Goal: Transaction & Acquisition: Purchase product/service

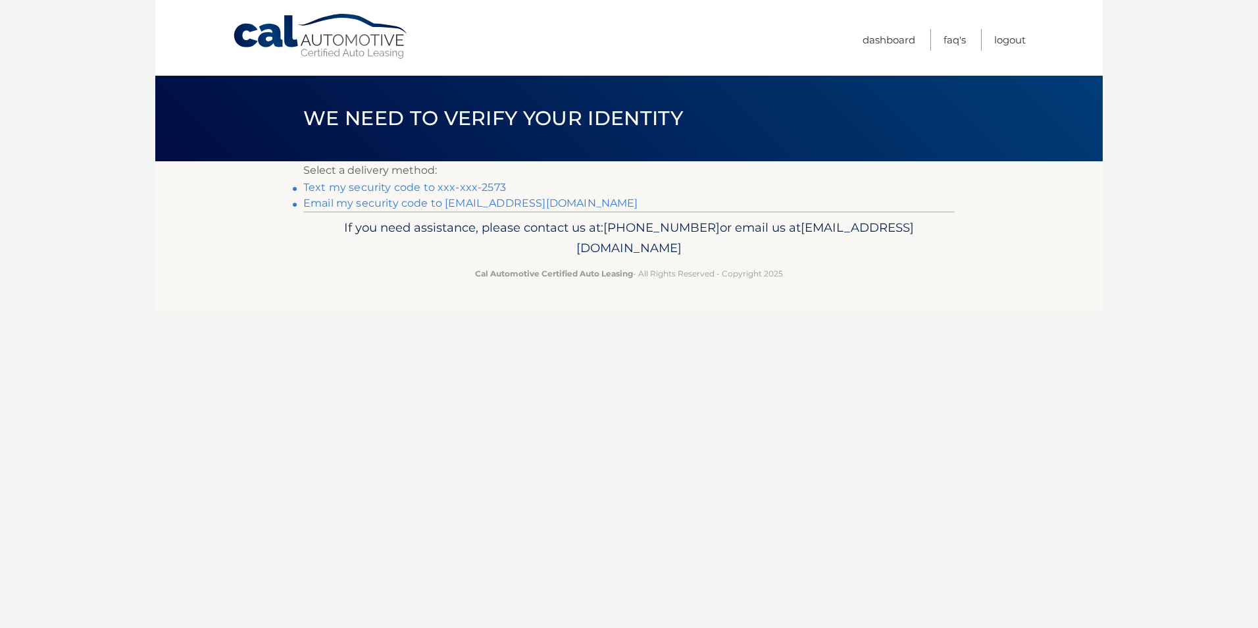
click at [470, 187] on link "Text my security code to xxx-xxx-2573" at bounding box center [404, 187] width 203 height 13
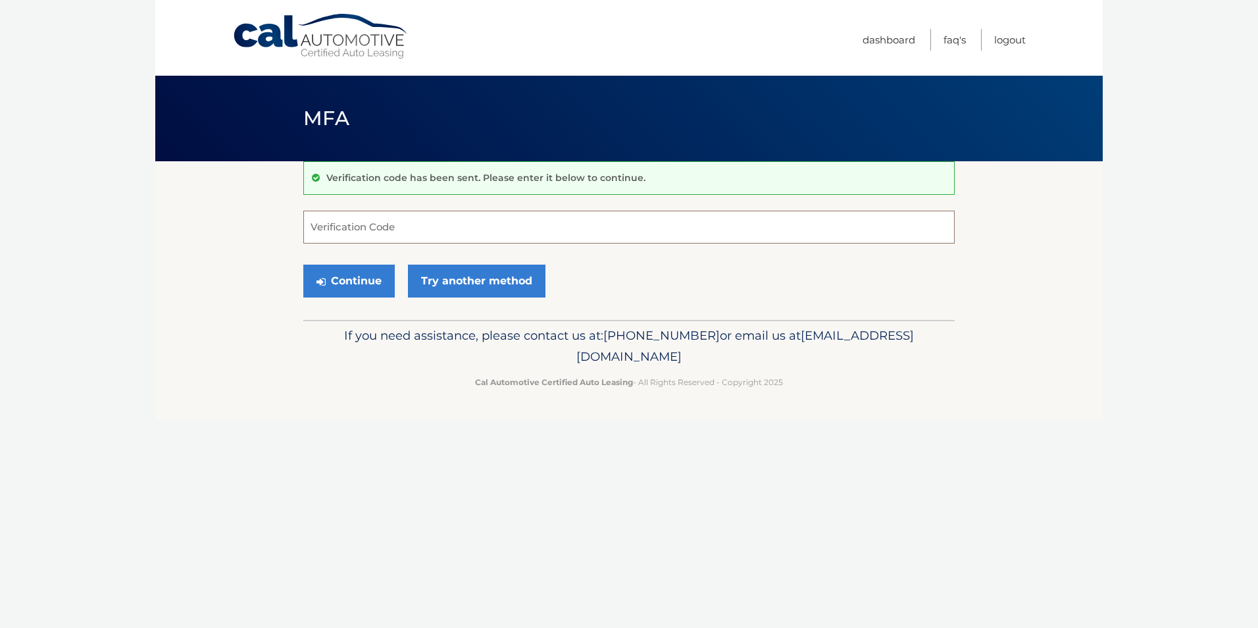
click at [434, 230] on input "Verification Code" at bounding box center [628, 227] width 651 height 33
type input "865742"
click at [365, 280] on button "Continue" at bounding box center [348, 281] width 91 height 33
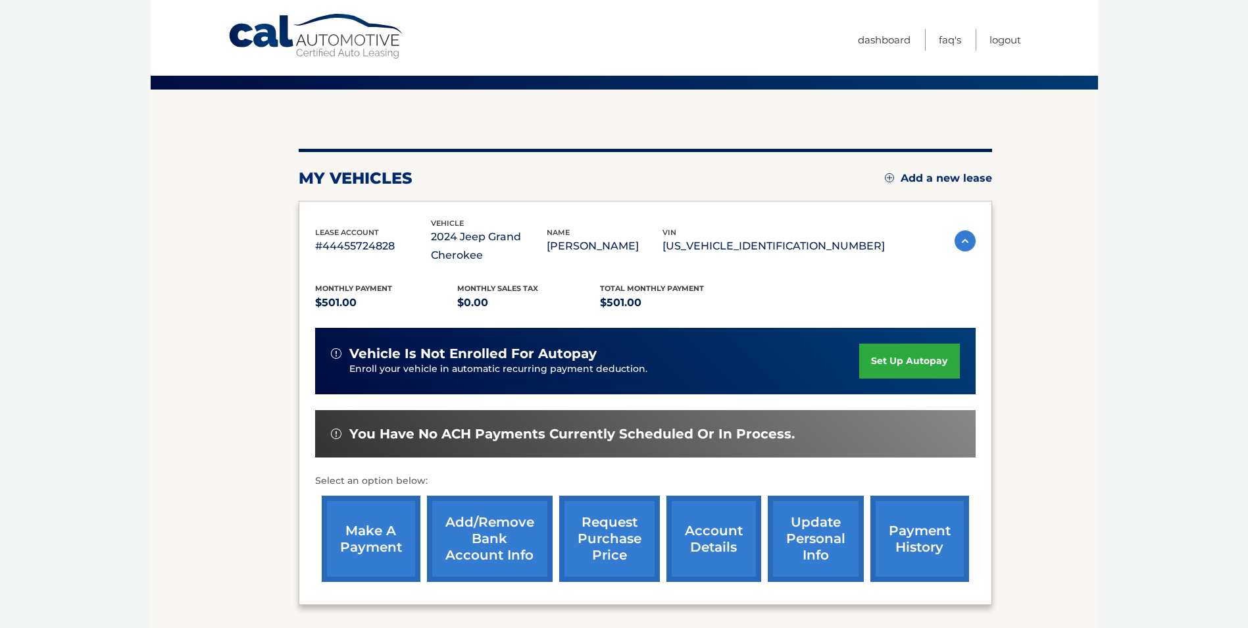
scroll to position [188, 0]
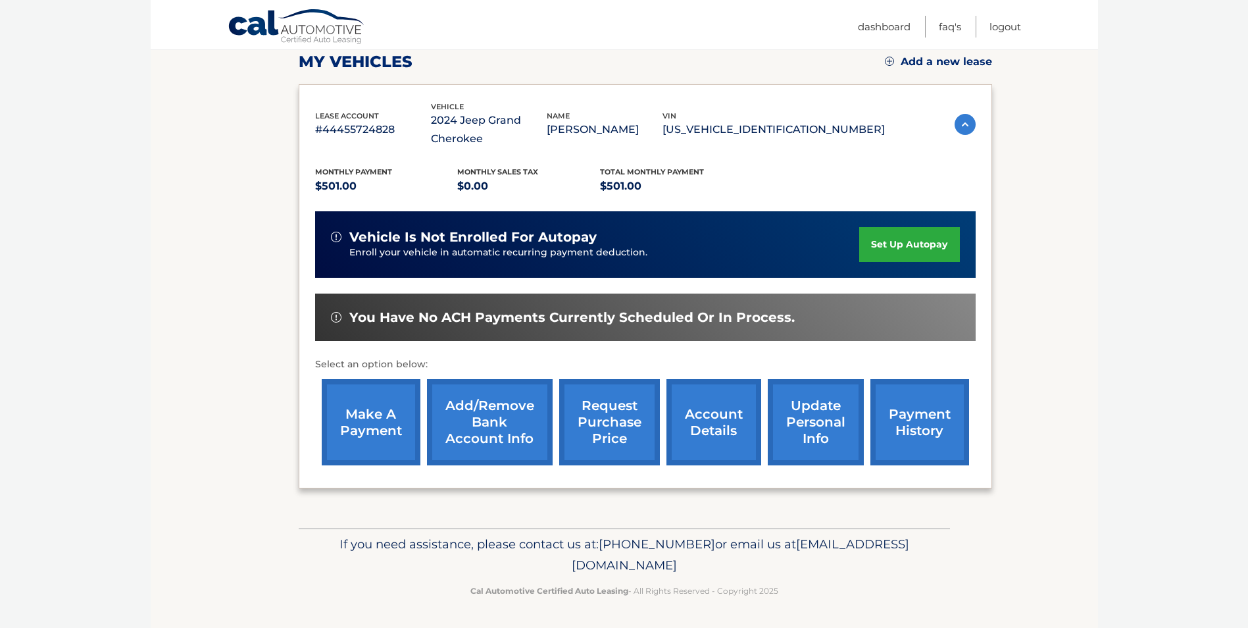
click at [368, 444] on link "make a payment" at bounding box center [371, 422] width 99 height 86
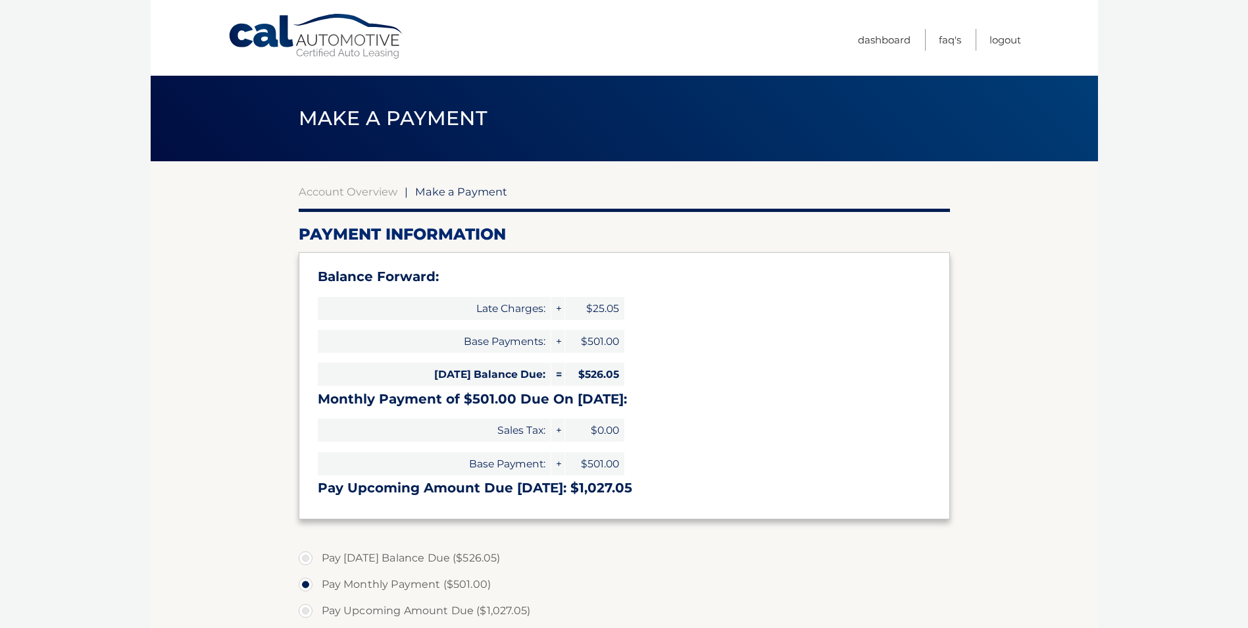
select select "MjkyY2RmYjAtMGU1OC00NzZhLWJhM2YtNzRiYmJhY2NjMjRh"
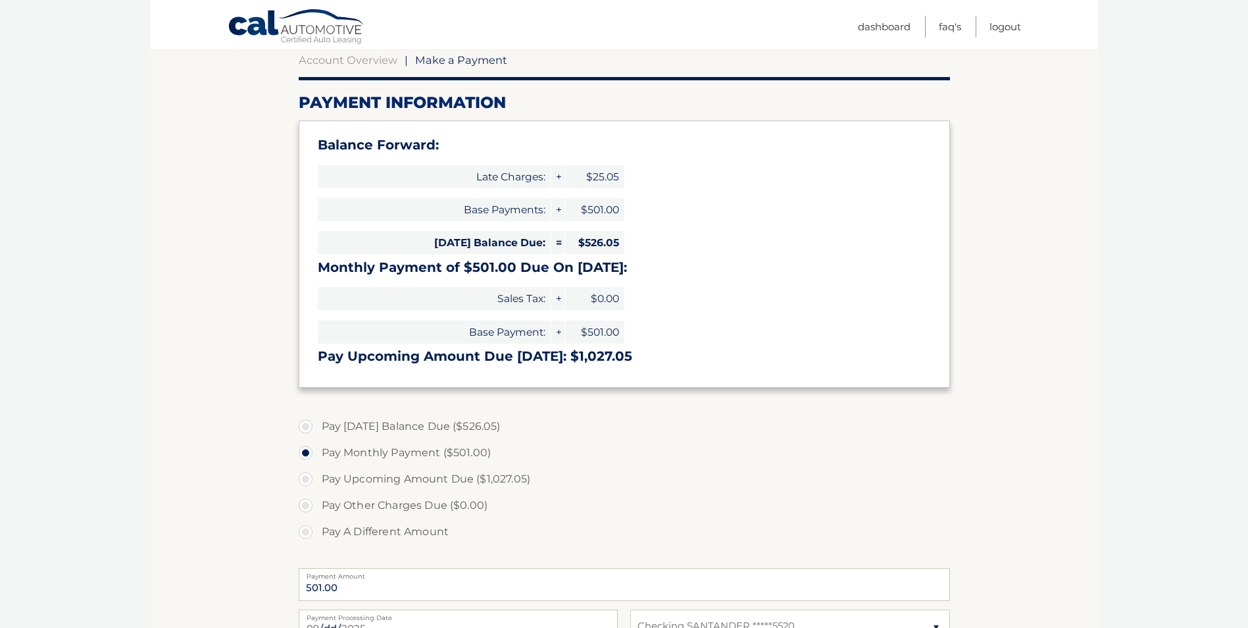
click at [305, 425] on label "Pay Today's Balance Due ($526.05)" at bounding box center [624, 426] width 651 height 26
click at [305, 425] on input "Pay Today's Balance Due ($526.05)" at bounding box center [310, 423] width 13 height 21
radio input "true"
type input "526.05"
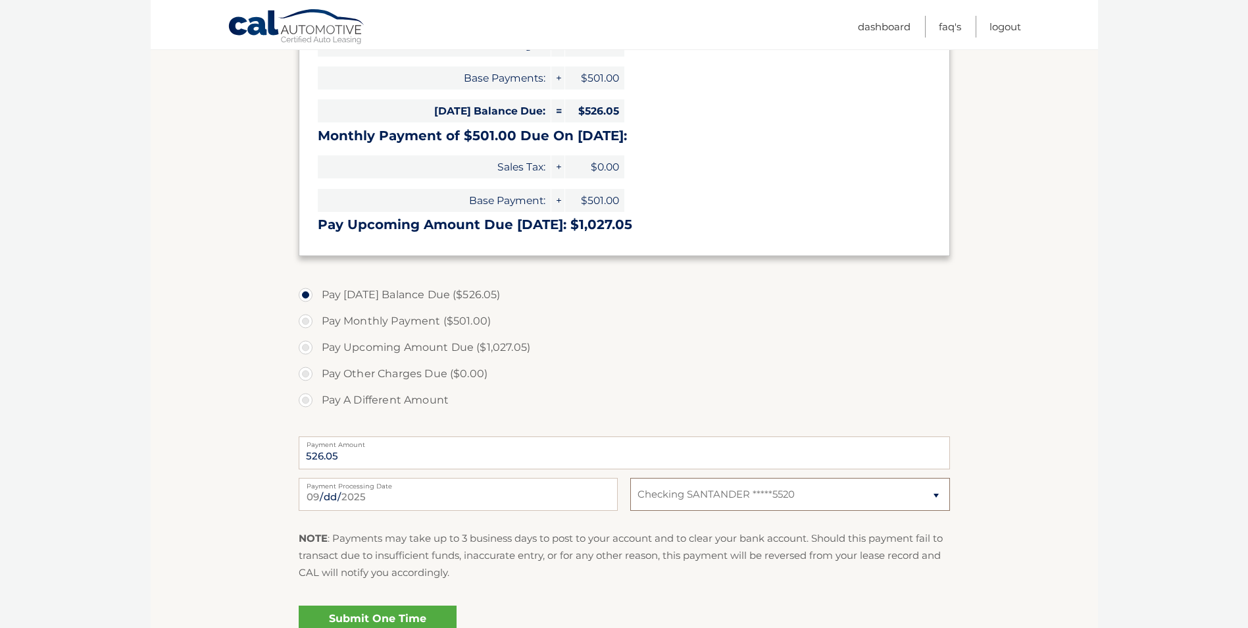
click at [936, 495] on select "Select Bank Account Checking SANTANDER *****5520" at bounding box center [789, 494] width 319 height 33
select select
click at [630, 478] on select "Select Bank Account Checking SANTANDER *****5520" at bounding box center [789, 494] width 319 height 33
click at [932, 495] on select "Select Bank Account Checking SANTANDER *****5520" at bounding box center [789, 494] width 319 height 33
click at [934, 496] on select "Select Bank Account Checking SANTANDER *****5520" at bounding box center [789, 494] width 319 height 33
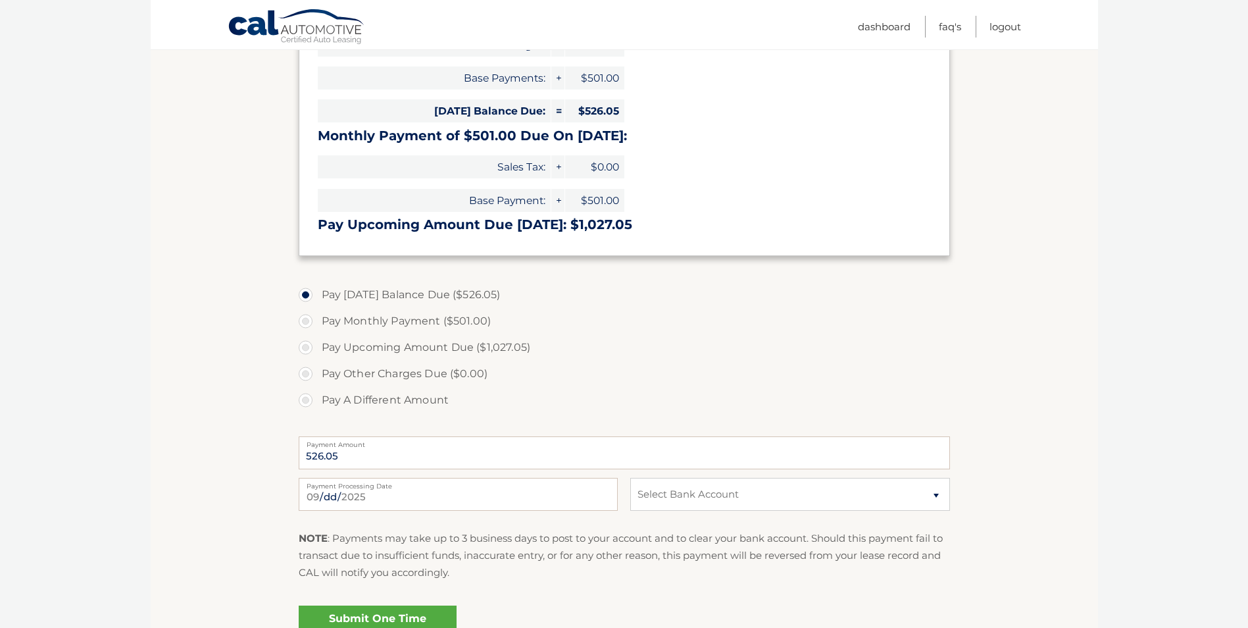
click at [1019, 434] on section "Account Overview | Make a Payment Payment Information Balance Forward: Late Cha…" at bounding box center [625, 282] width 948 height 768
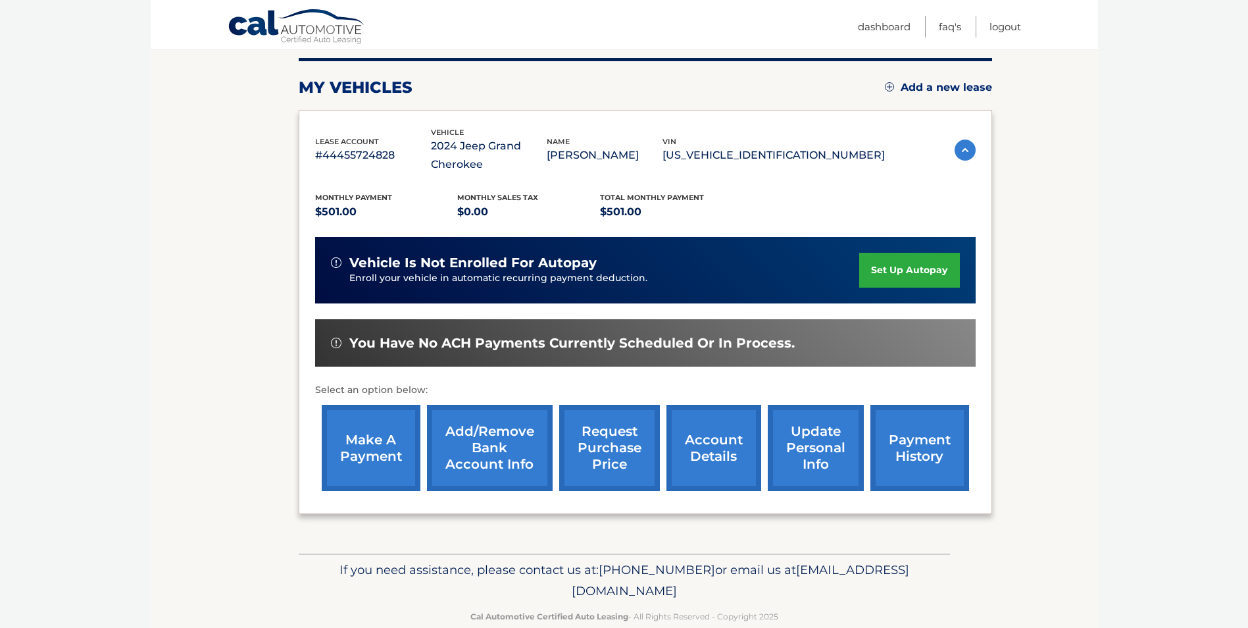
scroll to position [188, 0]
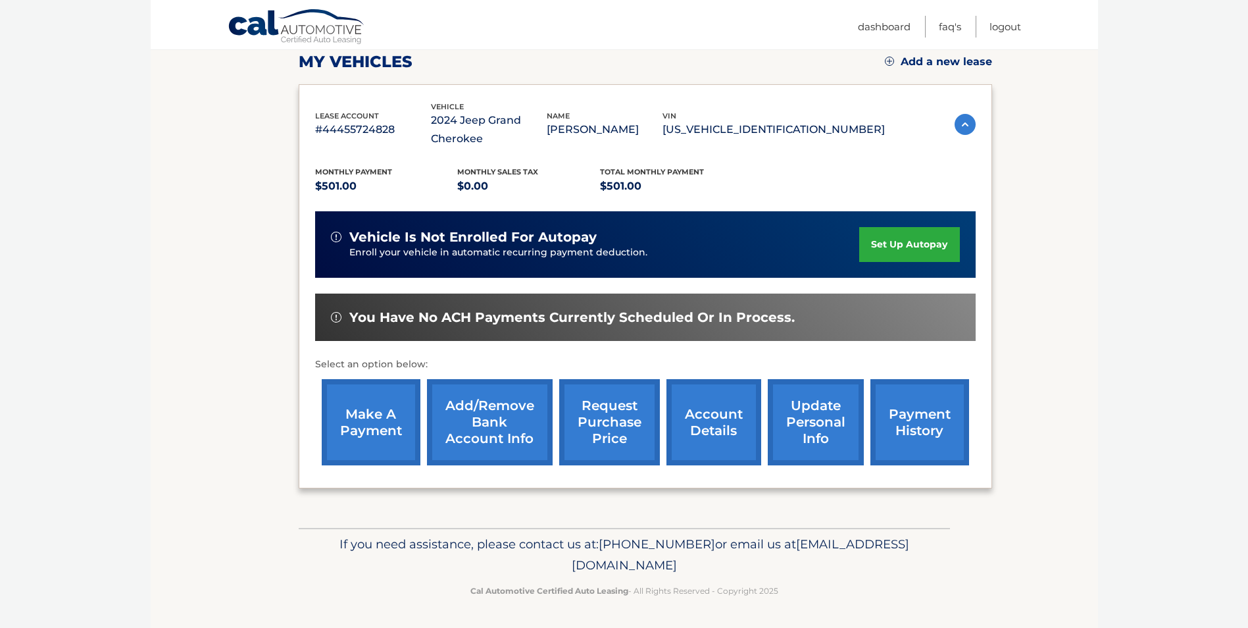
click at [480, 434] on link "Add/Remove bank account info" at bounding box center [490, 422] width 126 height 86
click at [376, 427] on link "make a payment" at bounding box center [371, 422] width 99 height 86
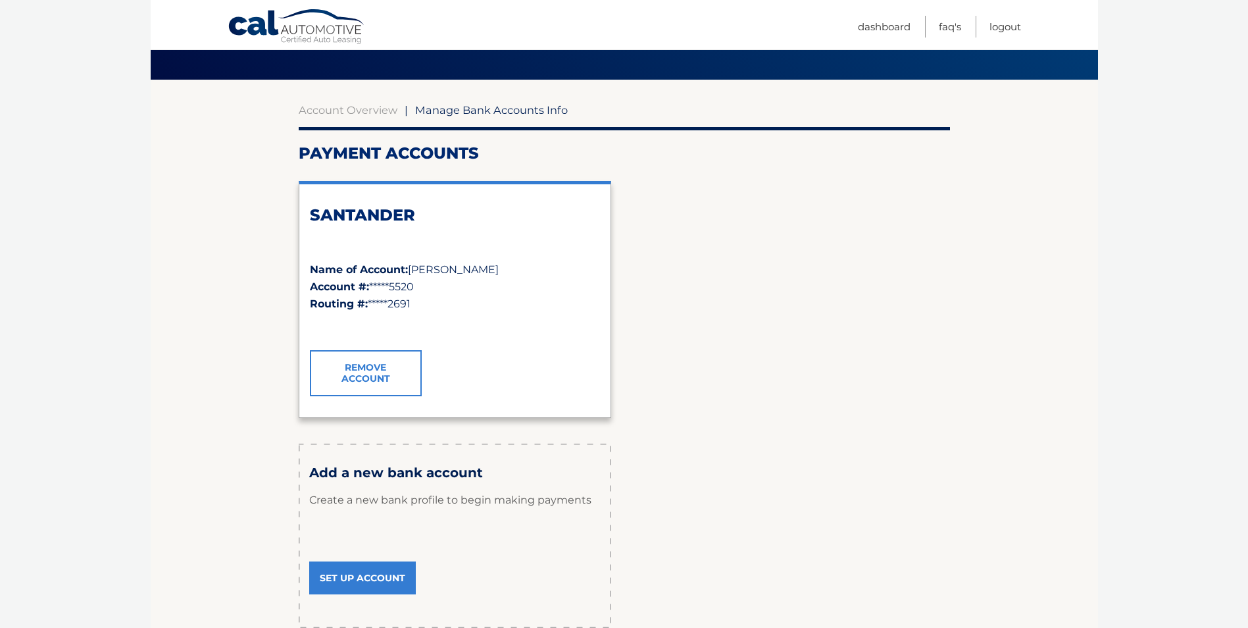
scroll to position [197, 0]
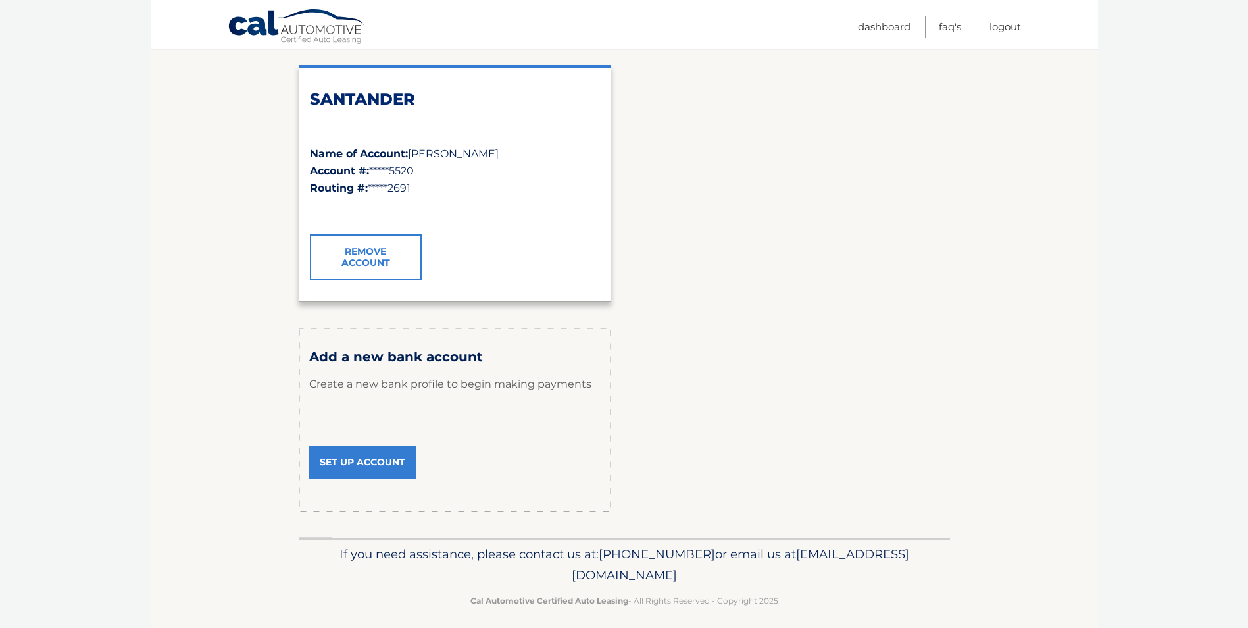
click at [378, 463] on link "Set Up Account" at bounding box center [362, 461] width 107 height 33
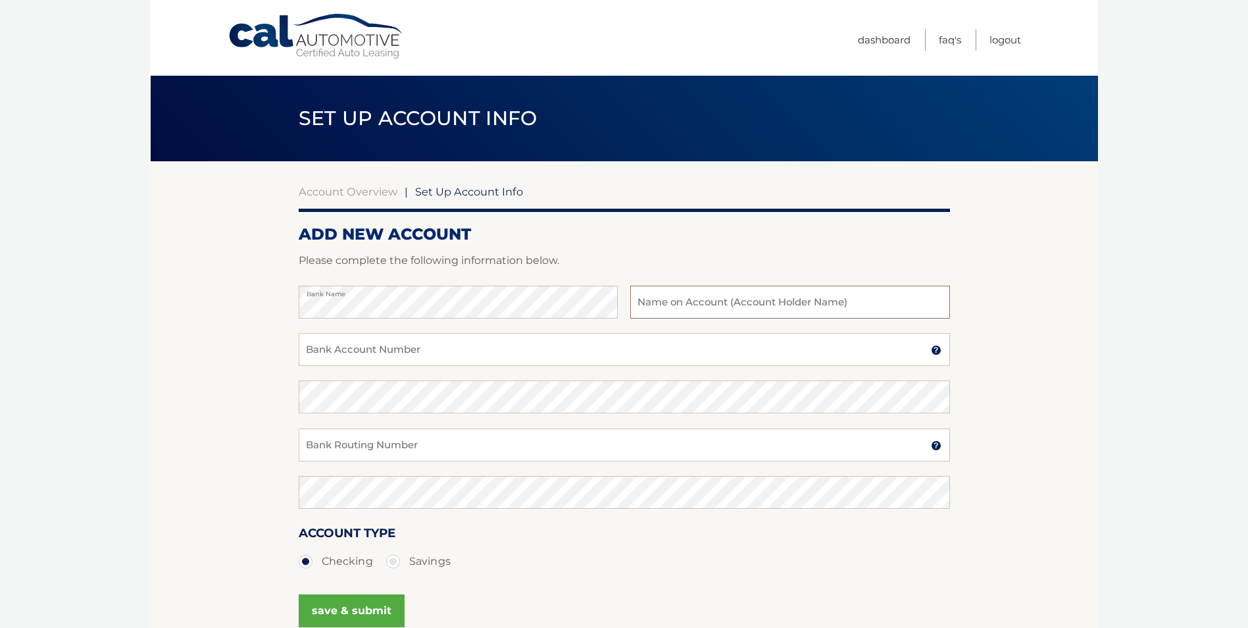
click at [741, 306] on input "text" at bounding box center [789, 302] width 319 height 33
type input "a"
type input "[PERSON_NAME]"
click at [426, 440] on input "Bank Routing Number" at bounding box center [624, 444] width 651 height 33
type input "231372691"
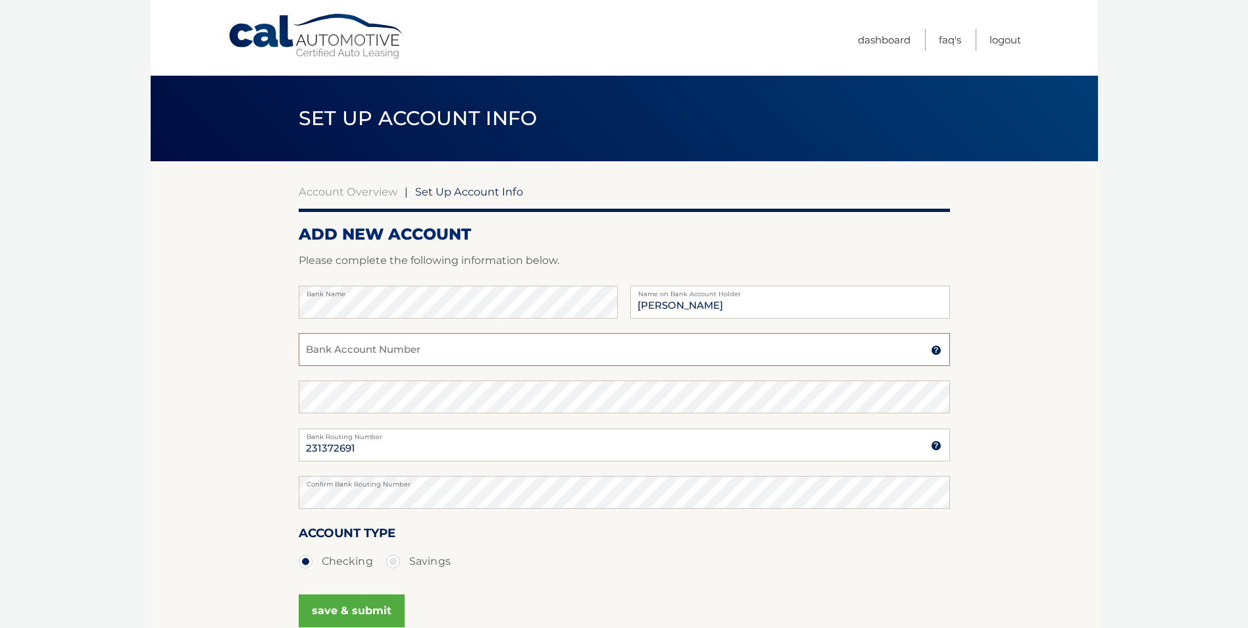
click at [442, 361] on input "Bank Account Number" at bounding box center [624, 349] width 651 height 33
type input "9532862358"
click at [372, 613] on button "save & submit" at bounding box center [352, 610] width 106 height 33
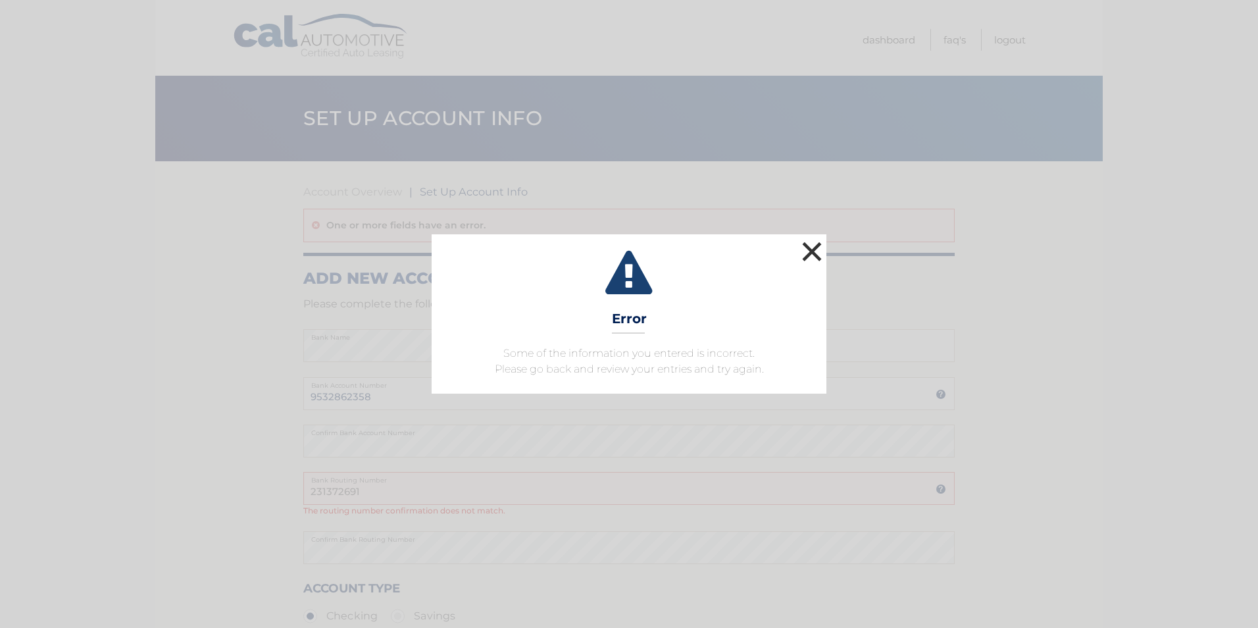
click at [809, 253] on button "×" at bounding box center [812, 251] width 26 height 26
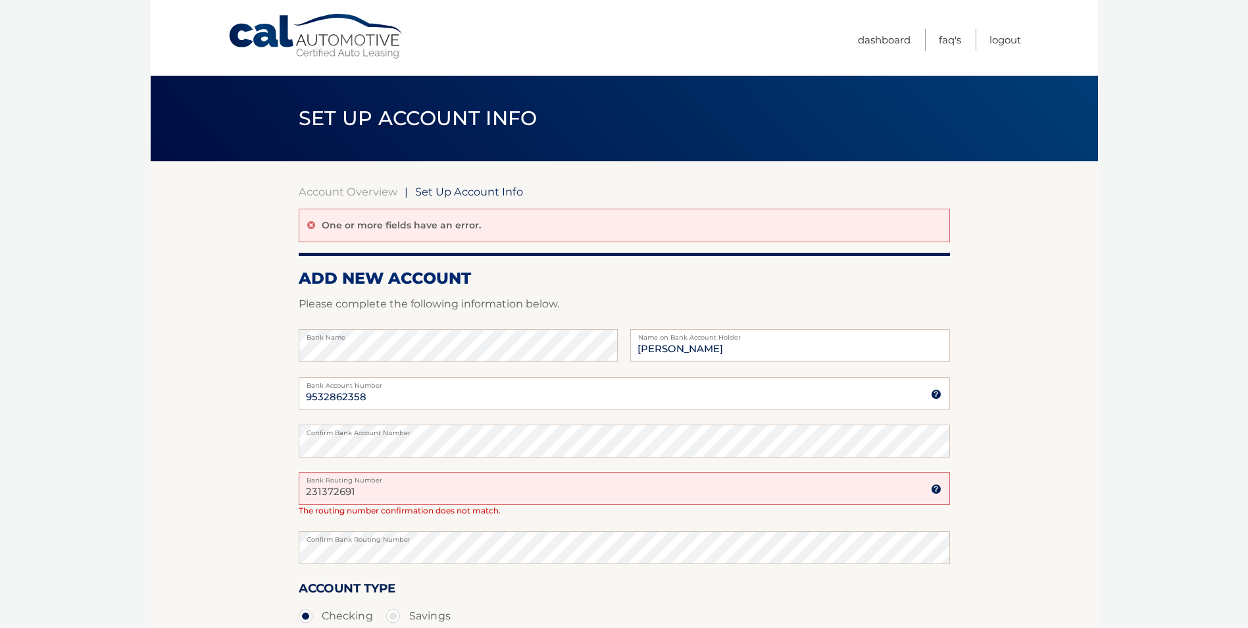
drag, startPoint x: 361, startPoint y: 490, endPoint x: 304, endPoint y: 486, distance: 57.3
click at [306, 486] on input "231372691" at bounding box center [624, 488] width 651 height 33
type input "231372691"
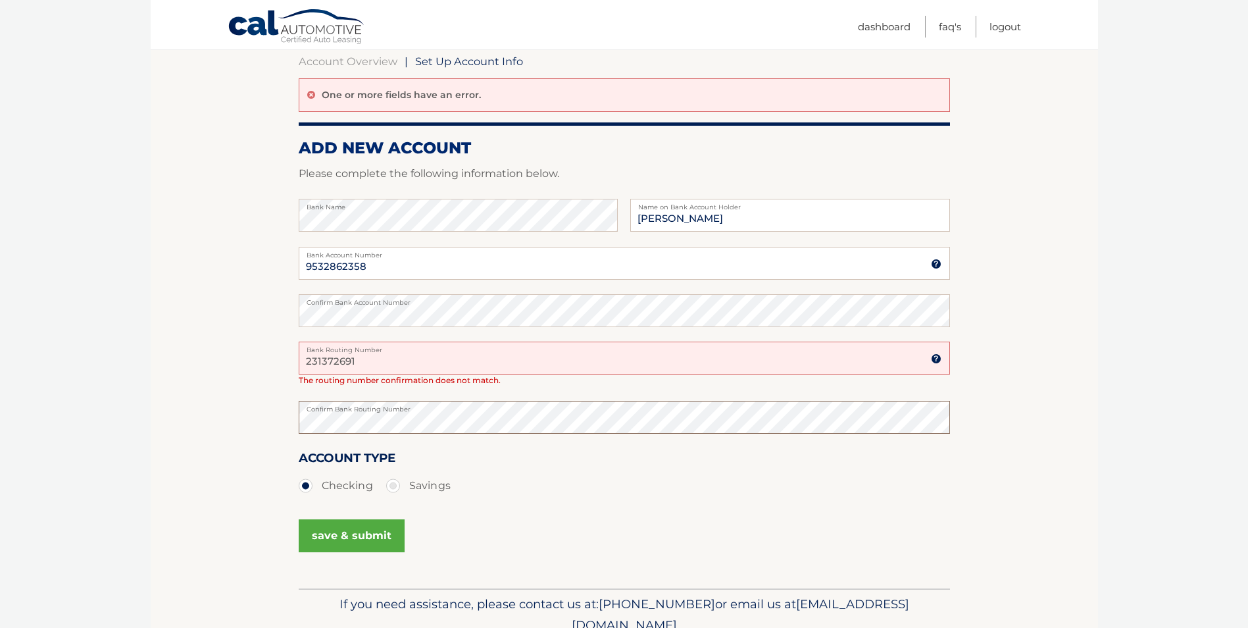
scroll to position [132, 0]
click at [369, 546] on button "save & submit" at bounding box center [352, 534] width 106 height 33
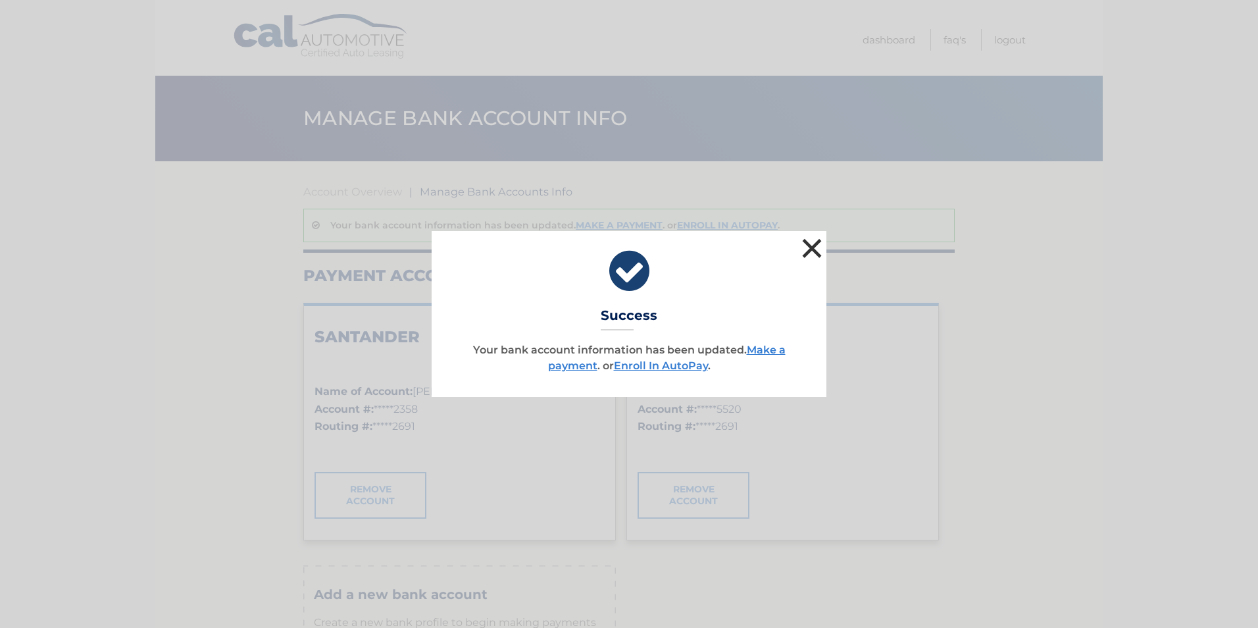
click at [810, 245] on button "×" at bounding box center [812, 248] width 26 height 26
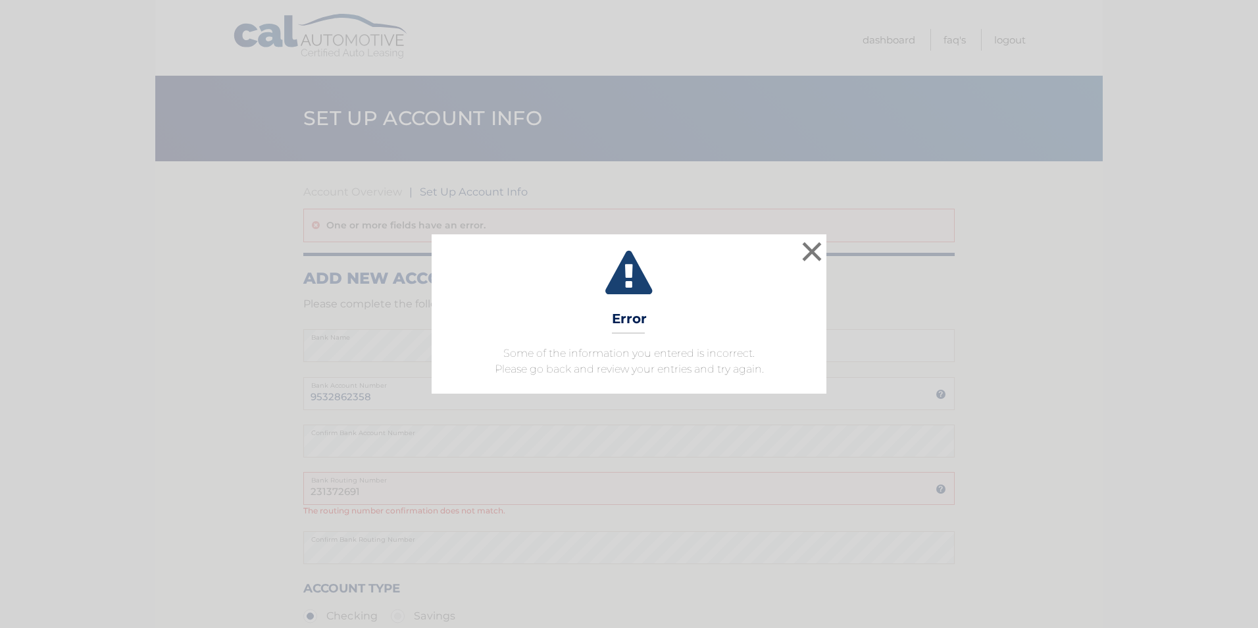
scroll to position [0, 5]
click at [811, 251] on button "×" at bounding box center [812, 251] width 26 height 26
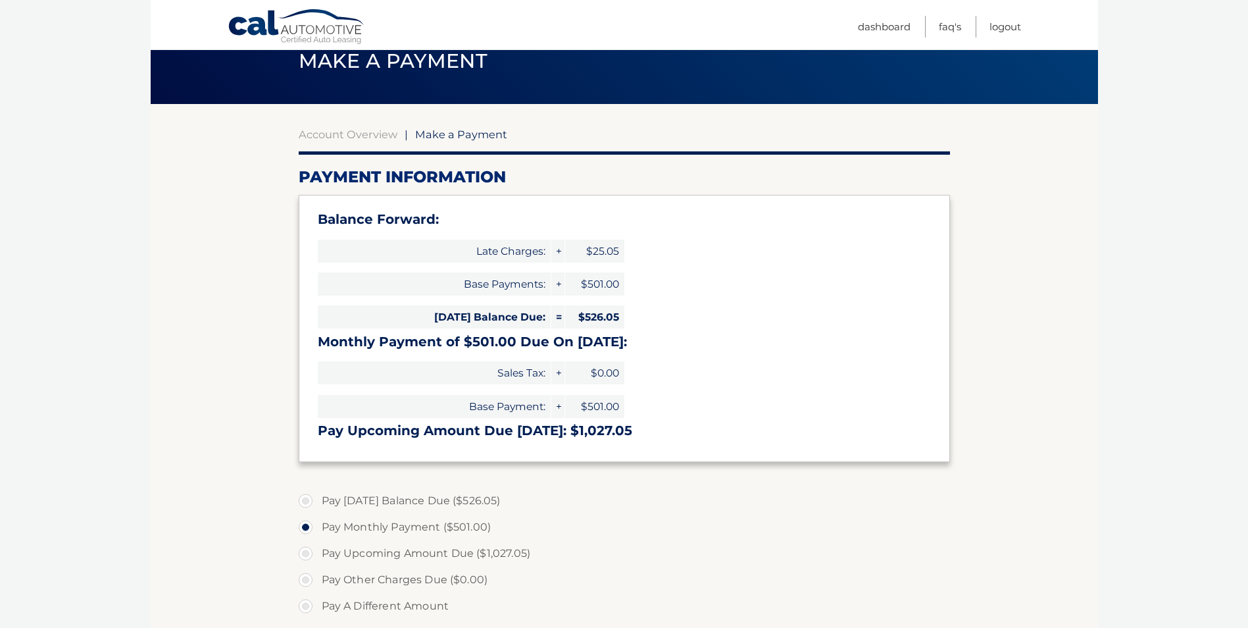
scroll to position [132, 0]
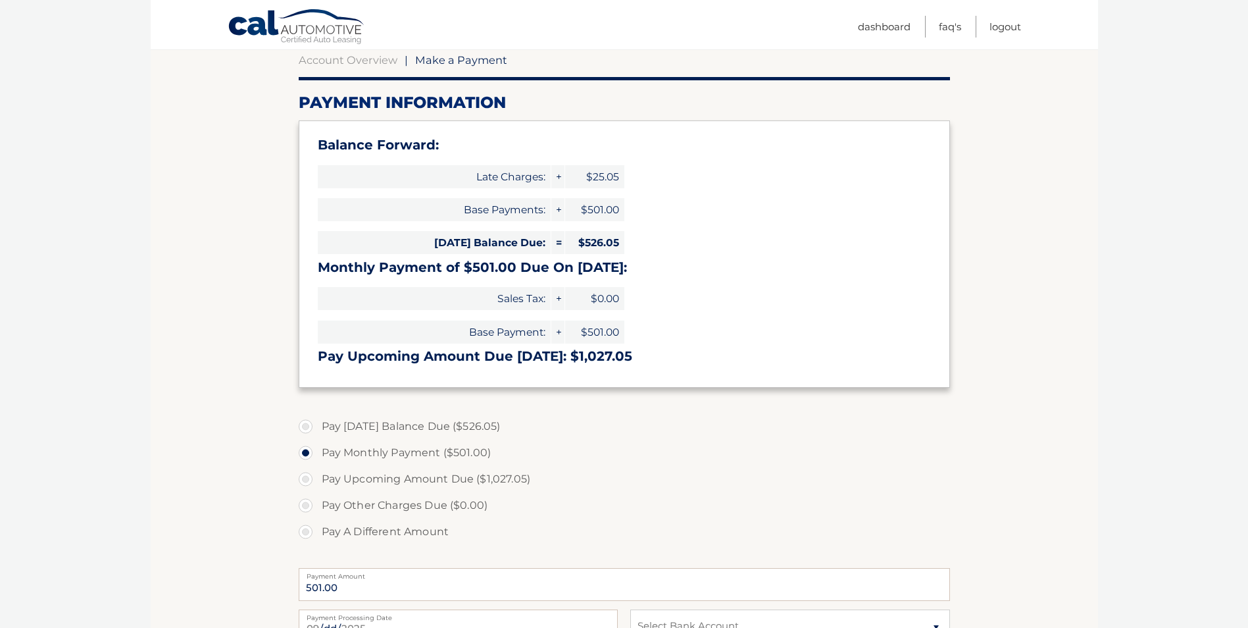
click at [310, 426] on label "Pay [DATE] Balance Due ($526.05)" at bounding box center [624, 426] width 651 height 26
click at [310, 426] on input "Pay [DATE] Balance Due ($526.05)" at bounding box center [310, 423] width 13 height 21
radio input "true"
type input "526.05"
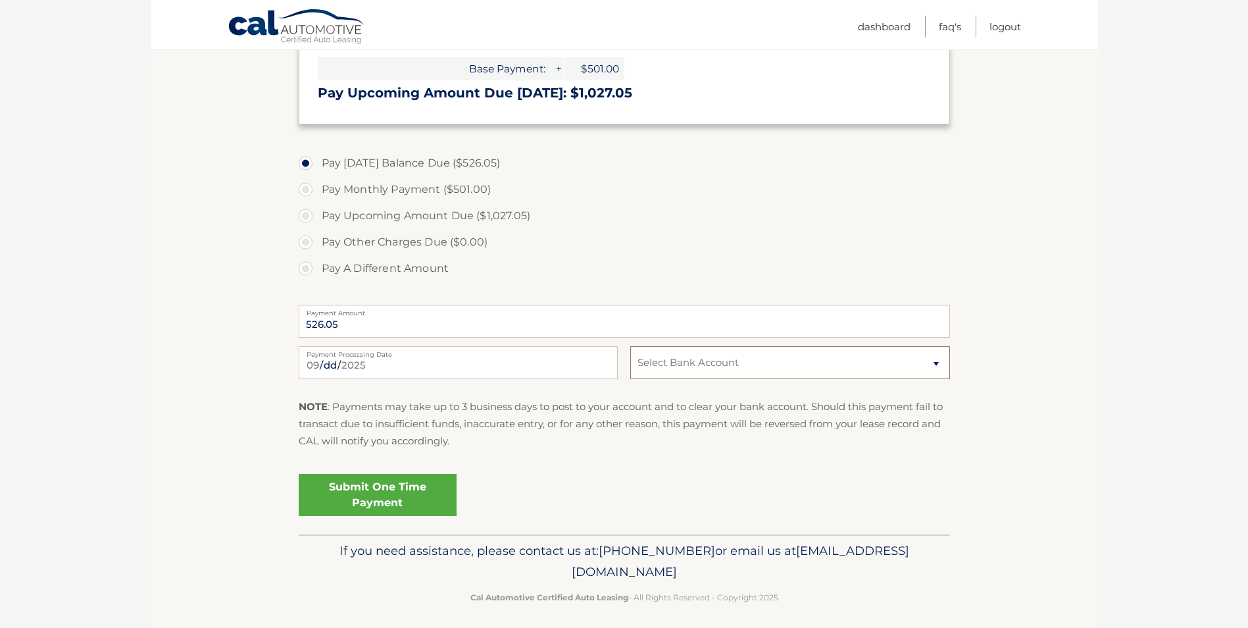
click at [935, 364] on select "Select Bank Account Checking SANTANDER *****2358 Checking SANTANDER *****5520" at bounding box center [789, 362] width 319 height 33
select select "MmJlMTc3YWYtOWQ2My00ZWY4LTk1MmItYmEzZTczMzAzYjcy"
click at [630, 346] on select "Select Bank Account Checking SANTANDER *****2358 Checking SANTANDER *****5520" at bounding box center [789, 362] width 319 height 33
click at [378, 495] on link "Submit One Time Payment" at bounding box center [378, 495] width 158 height 42
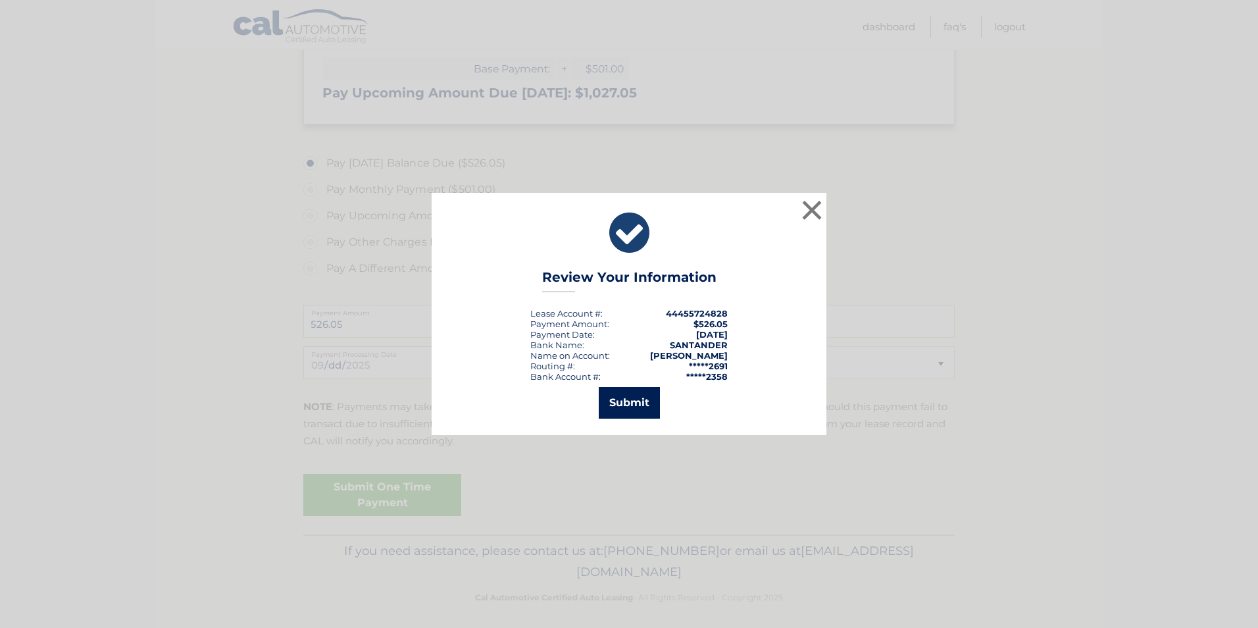
click at [609, 410] on button "Submit" at bounding box center [629, 403] width 61 height 32
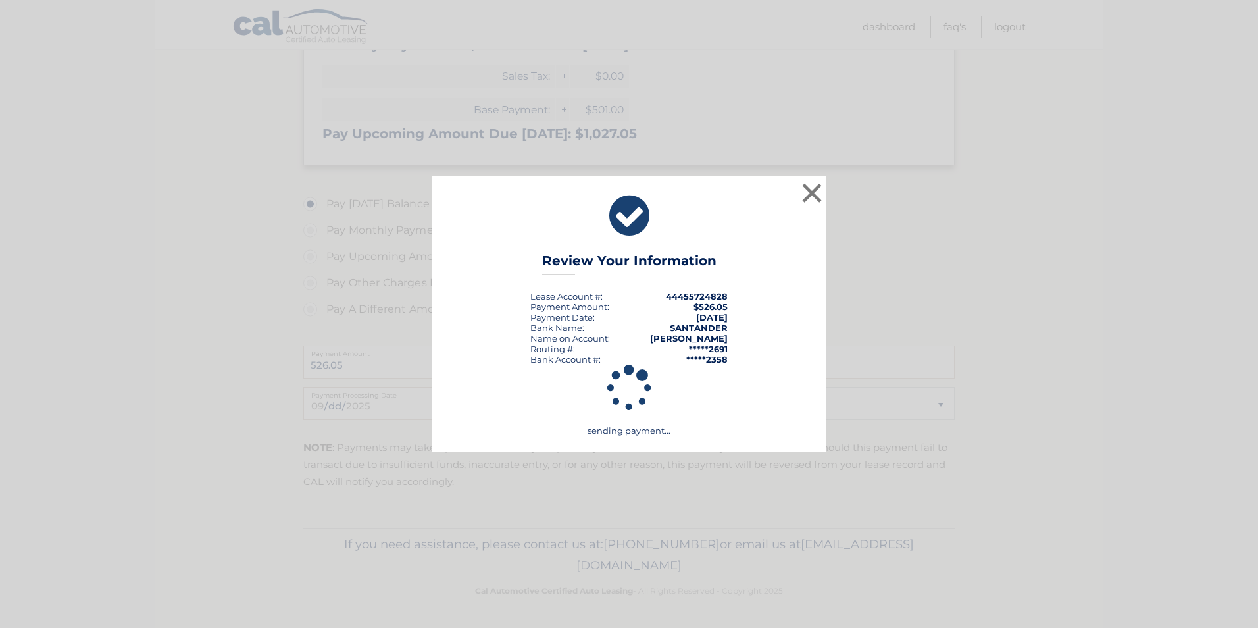
scroll to position [354, 0]
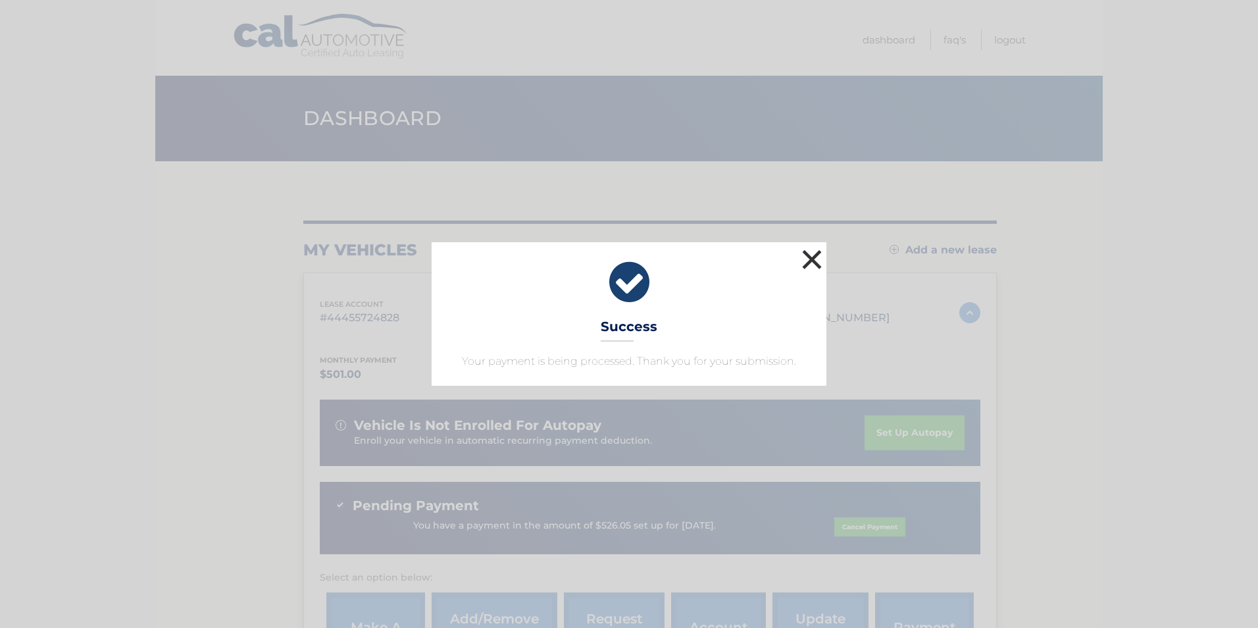
click at [809, 259] on button "×" at bounding box center [812, 259] width 26 height 26
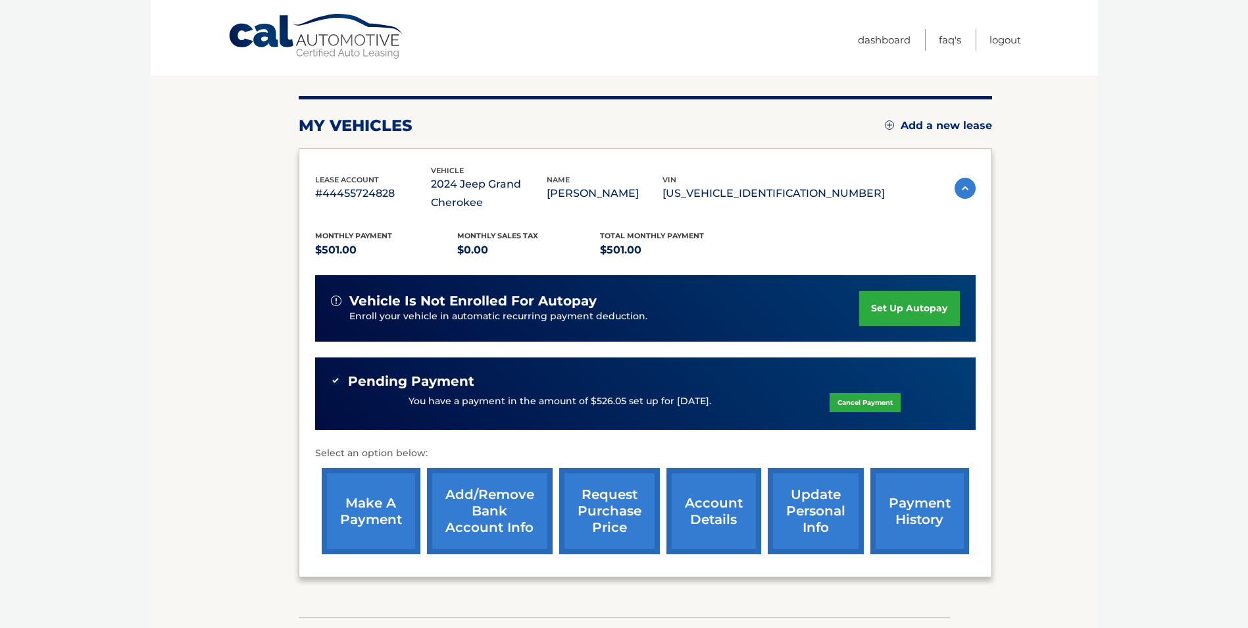
scroll to position [213, 0]
